Goal: Task Accomplishment & Management: Use online tool/utility

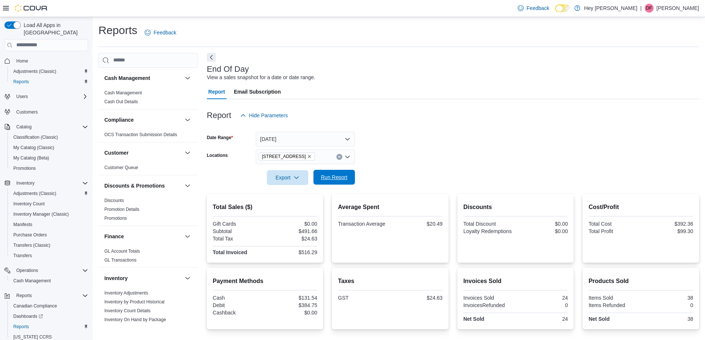
click at [347, 180] on span "Run Report" at bounding box center [334, 177] width 33 height 15
drag, startPoint x: 299, startPoint y: 323, endPoint x: 331, endPoint y: 339, distance: 35.9
click at [319, 326] on div "Cash Management Cash Management Cash Out Details Compliance OCS Transaction Sub…" at bounding box center [398, 219] width 600 height 332
click at [341, 168] on div at bounding box center [453, 167] width 492 height 6
click at [338, 178] on span "Run Report" at bounding box center [334, 177] width 27 height 7
